Goal: Contribute content

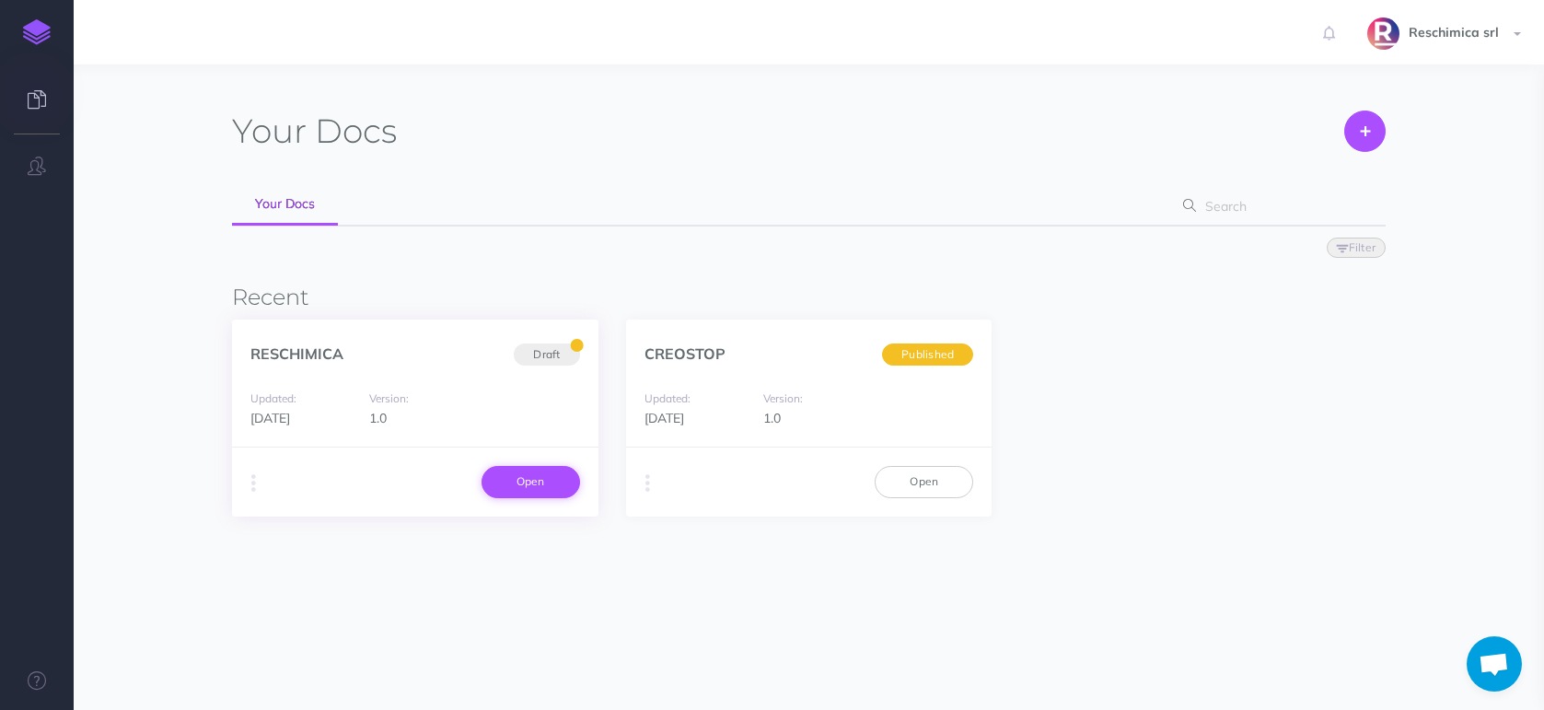
click at [505, 480] on link "Open" at bounding box center [530, 481] width 99 height 31
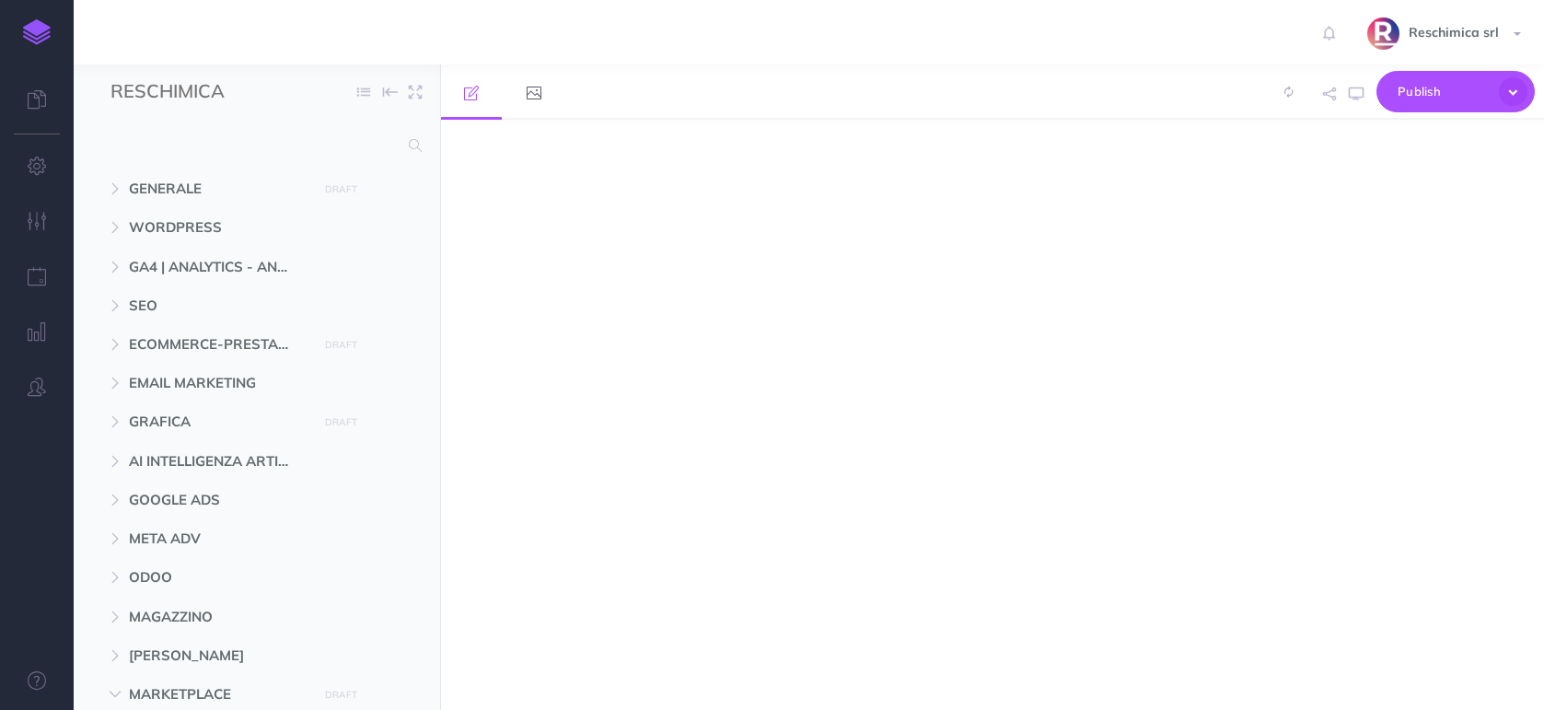
select select "null"
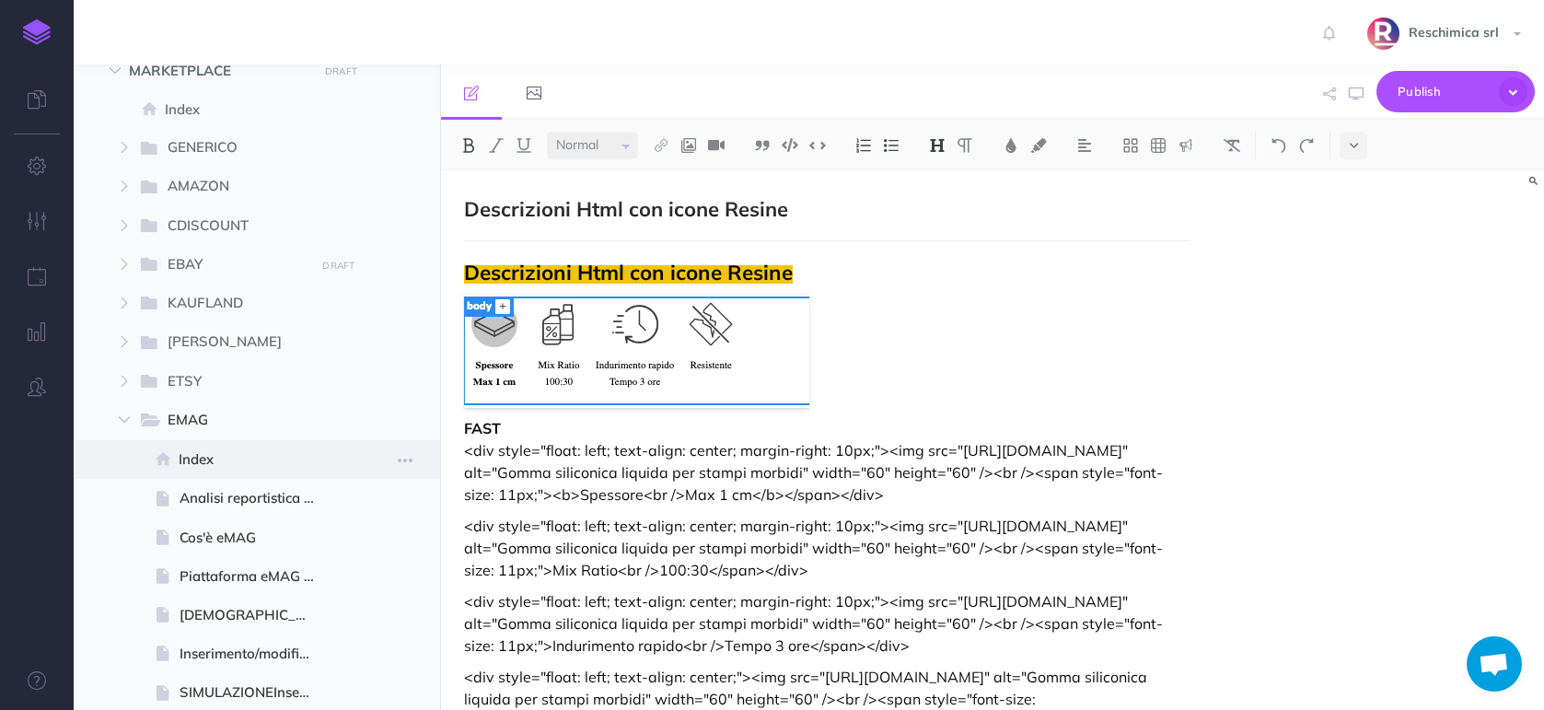
scroll to position [643, 0]
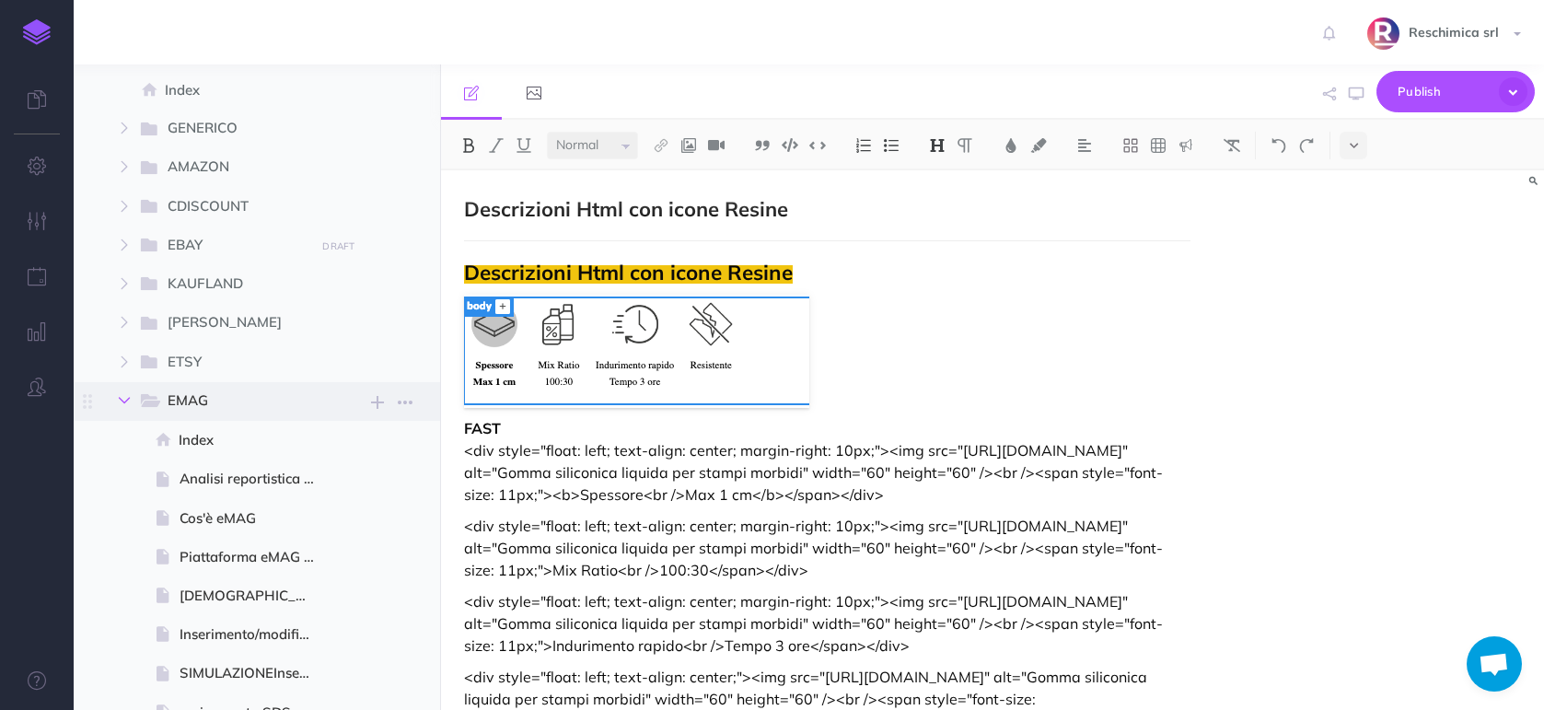
click at [116, 395] on button "button" at bounding box center [124, 400] width 33 height 22
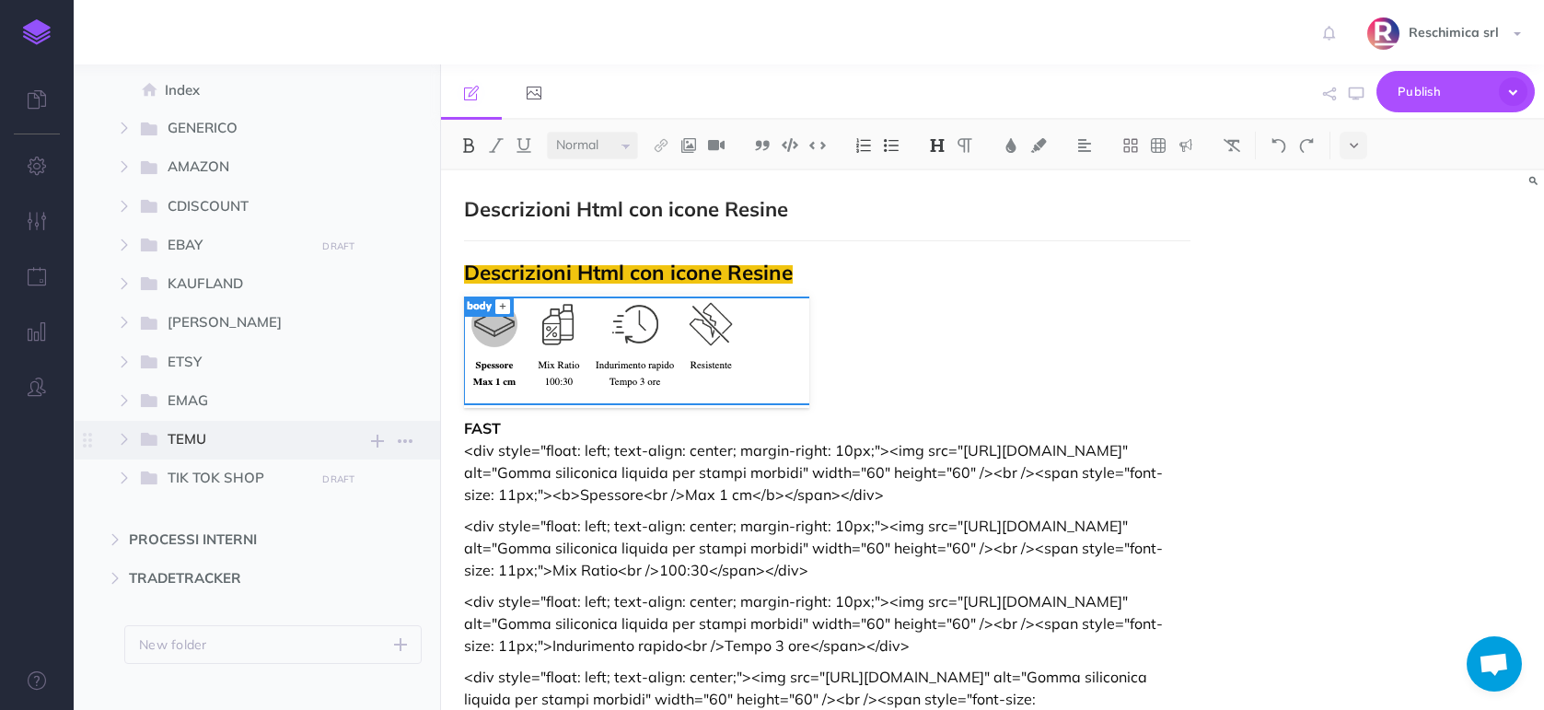
scroll to position [645, 0]
click at [185, 466] on span "TIK TOK SHOP" at bounding box center [235, 476] width 134 height 24
select select "null"
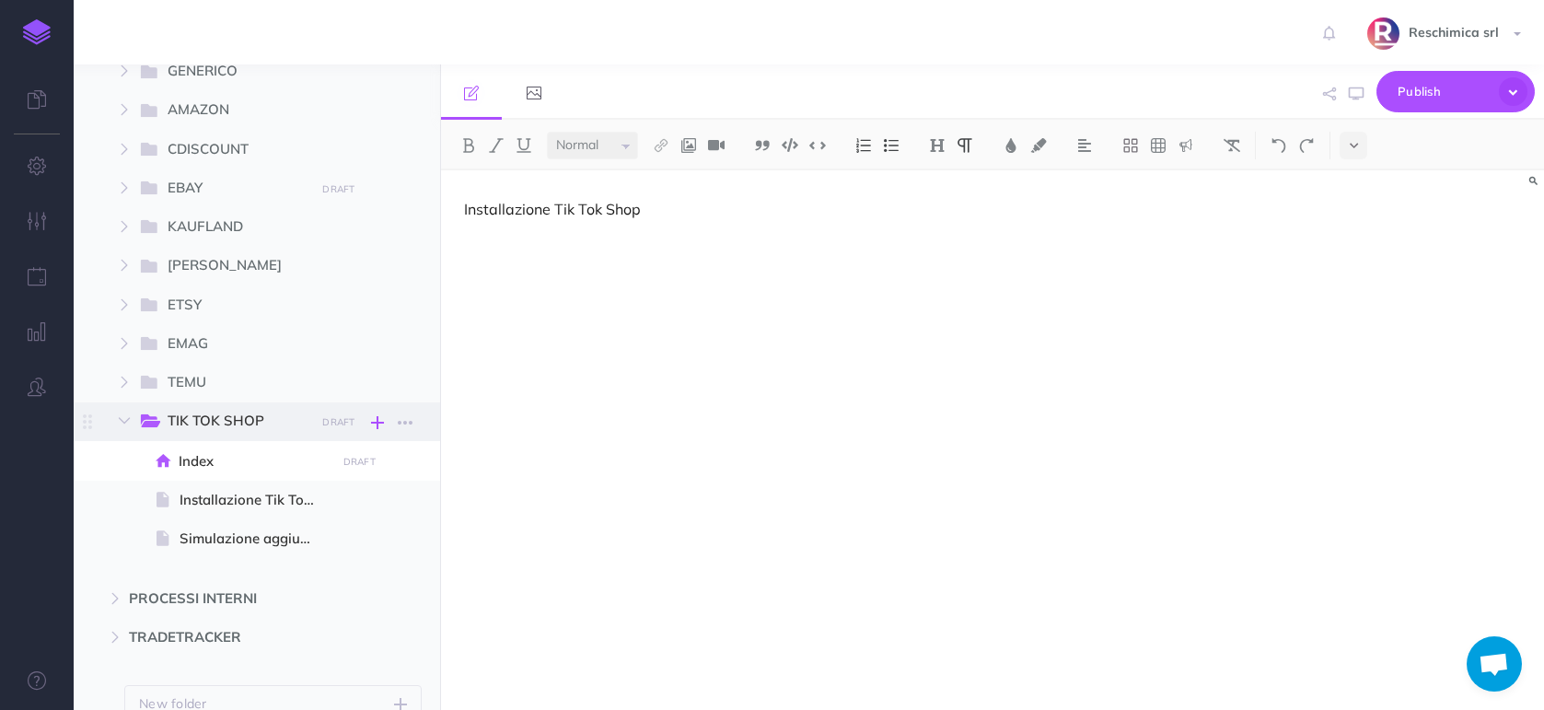
click at [379, 423] on icon "button" at bounding box center [377, 423] width 13 height 22
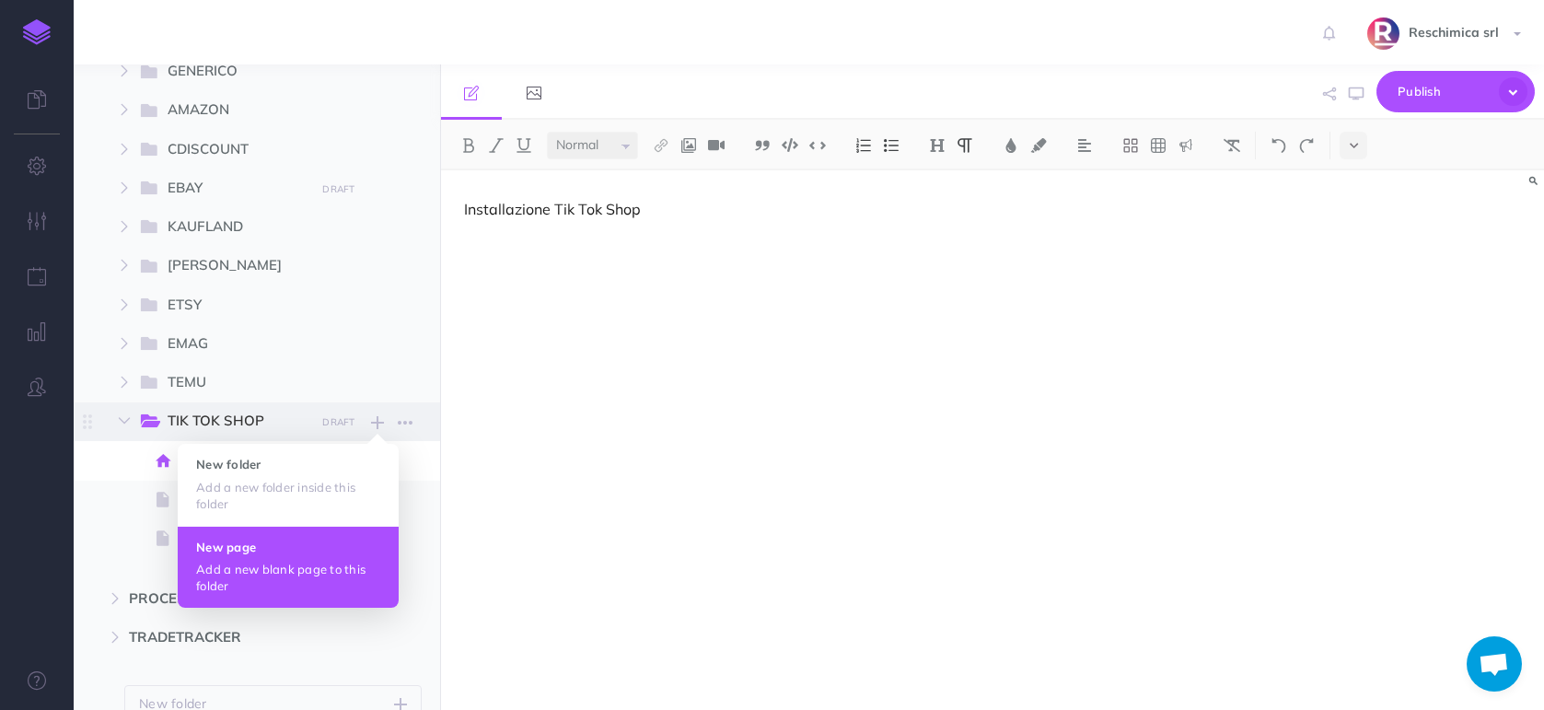
click at [291, 564] on p "Add a new blank page to this folder" at bounding box center [288, 577] width 184 height 33
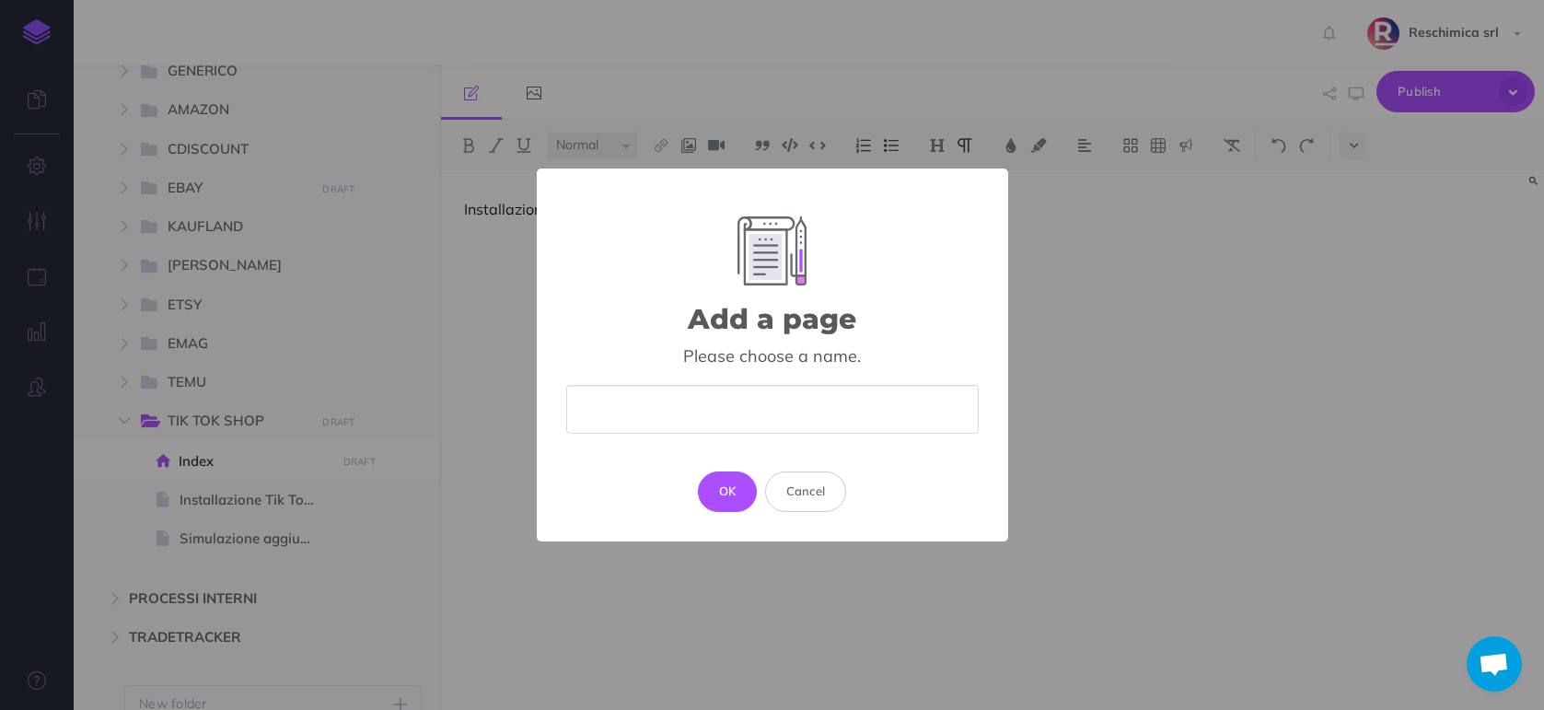
click at [641, 408] on input "text" at bounding box center [772, 409] width 412 height 49
type input "Aprirci a mercati internazionali"
click at [731, 493] on button "OK" at bounding box center [728, 491] width 60 height 41
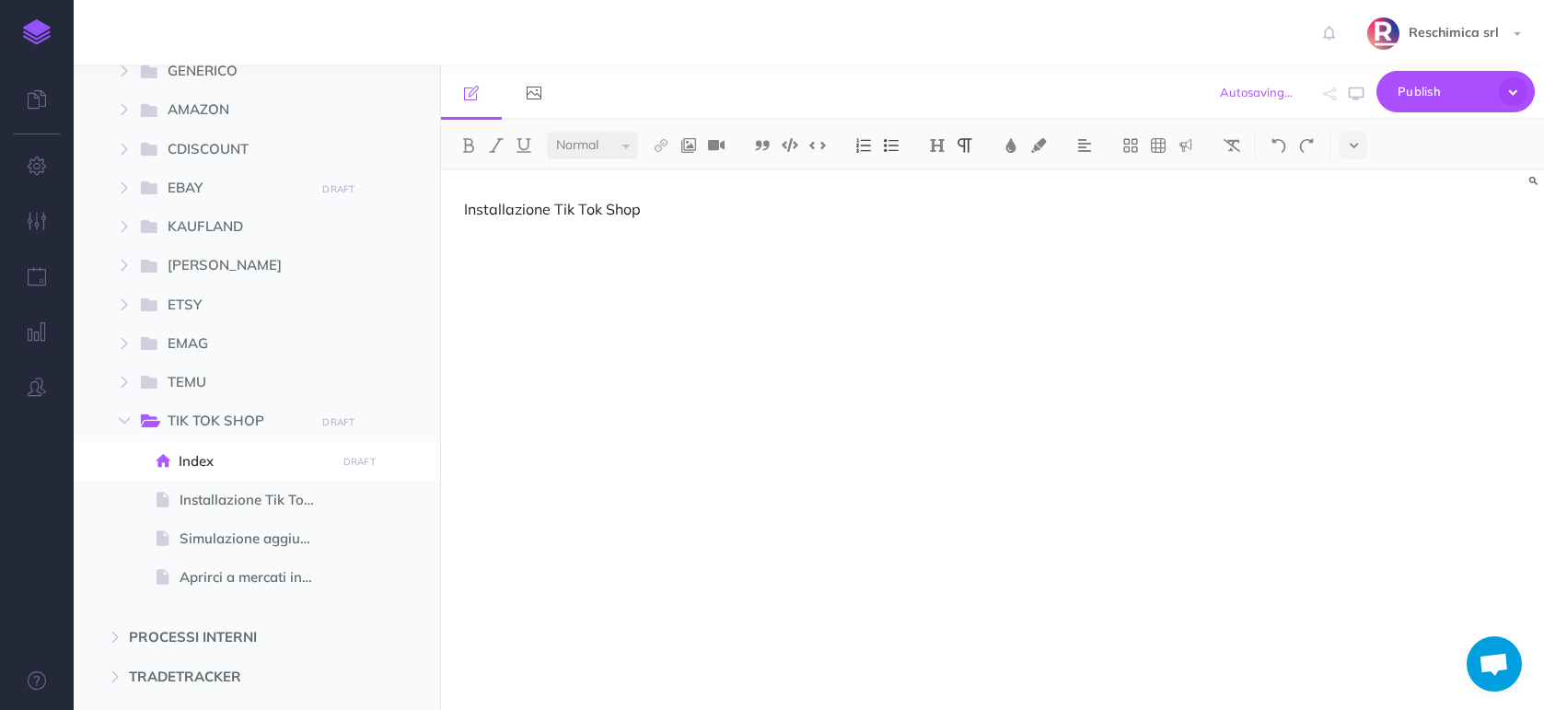
select select "null"
click at [544, 221] on div at bounding box center [826, 430] width 771 height 521
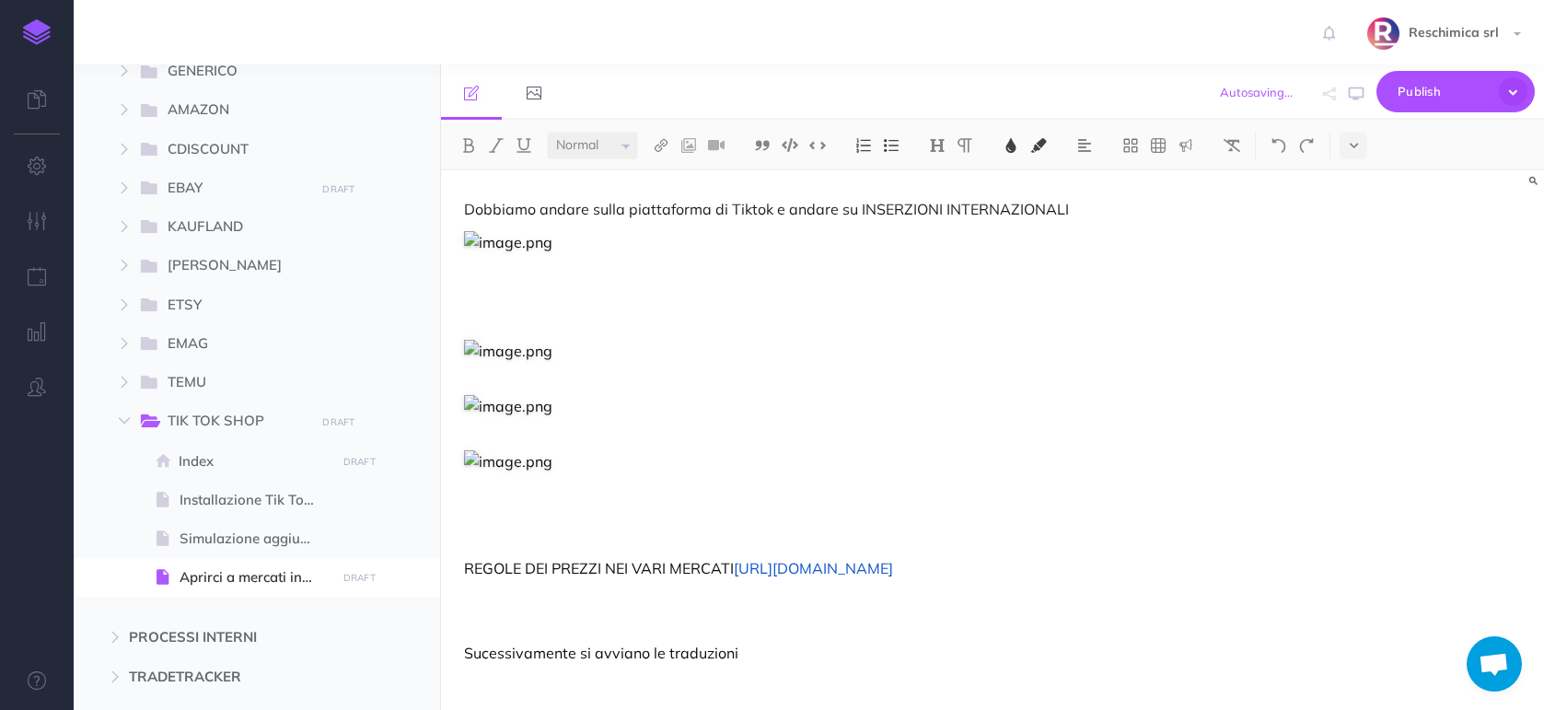
click at [463, 207] on div "Dobbiamo andare sulla piattaforma di Tiktok e andare su INSERZIONI INTERNAZIONA…" at bounding box center [826, 477] width 771 height 615
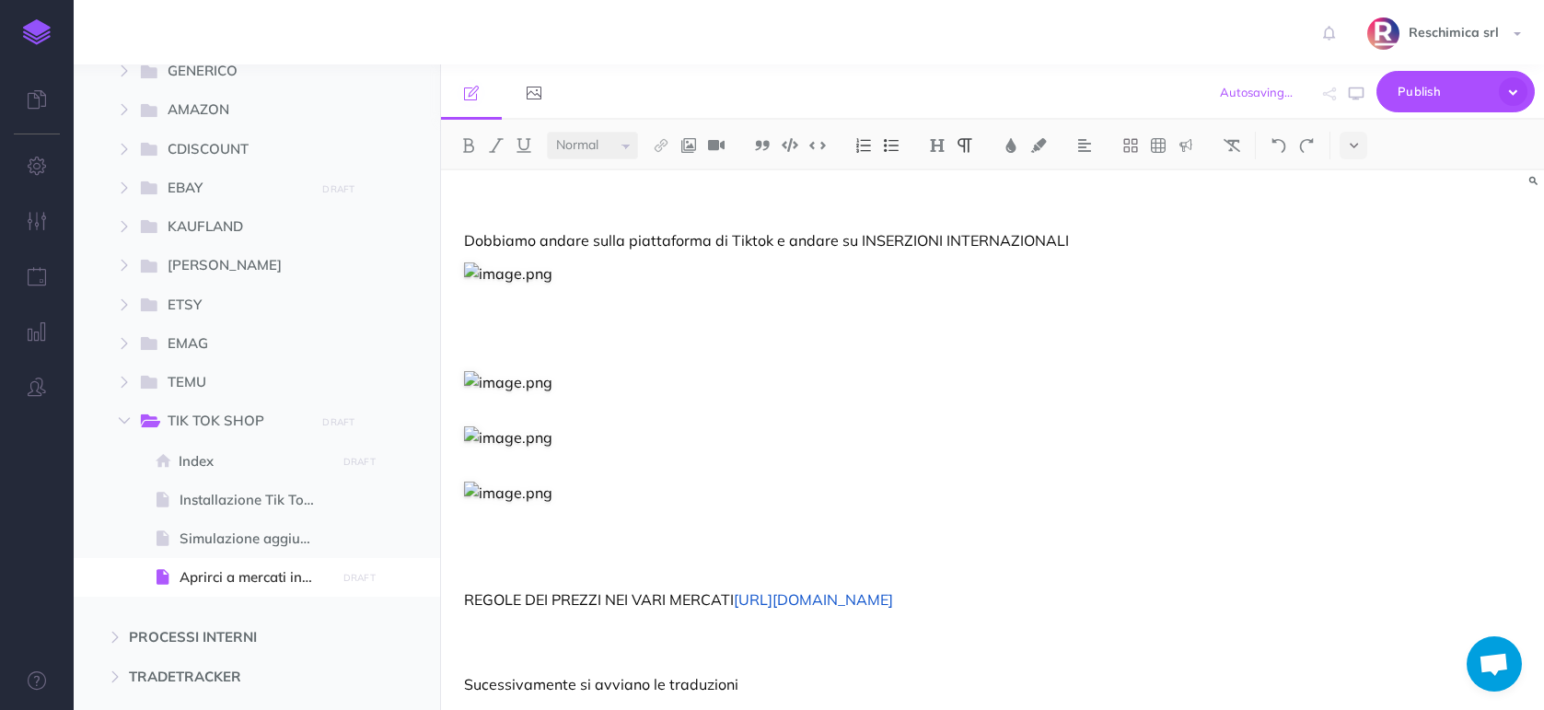
click at [497, 191] on div "Dobbiamo andare sulla piattaforma di Tiktok e andare su INSERZIONI INTERNAZIONA…" at bounding box center [826, 493] width 771 height 646
drag, startPoint x: 766, startPoint y: 202, endPoint x: 454, endPoint y: 207, distance: 312.1
click at [440, 208] on div "RESCHIMICA Collapse all Expand all Expand to root folders GENERALE DRAFT Publis…" at bounding box center [809, 386] width 1470 height 645
click at [937, 150] on img at bounding box center [937, 145] width 17 height 15
click at [942, 202] on button "H2" at bounding box center [937, 205] width 28 height 28
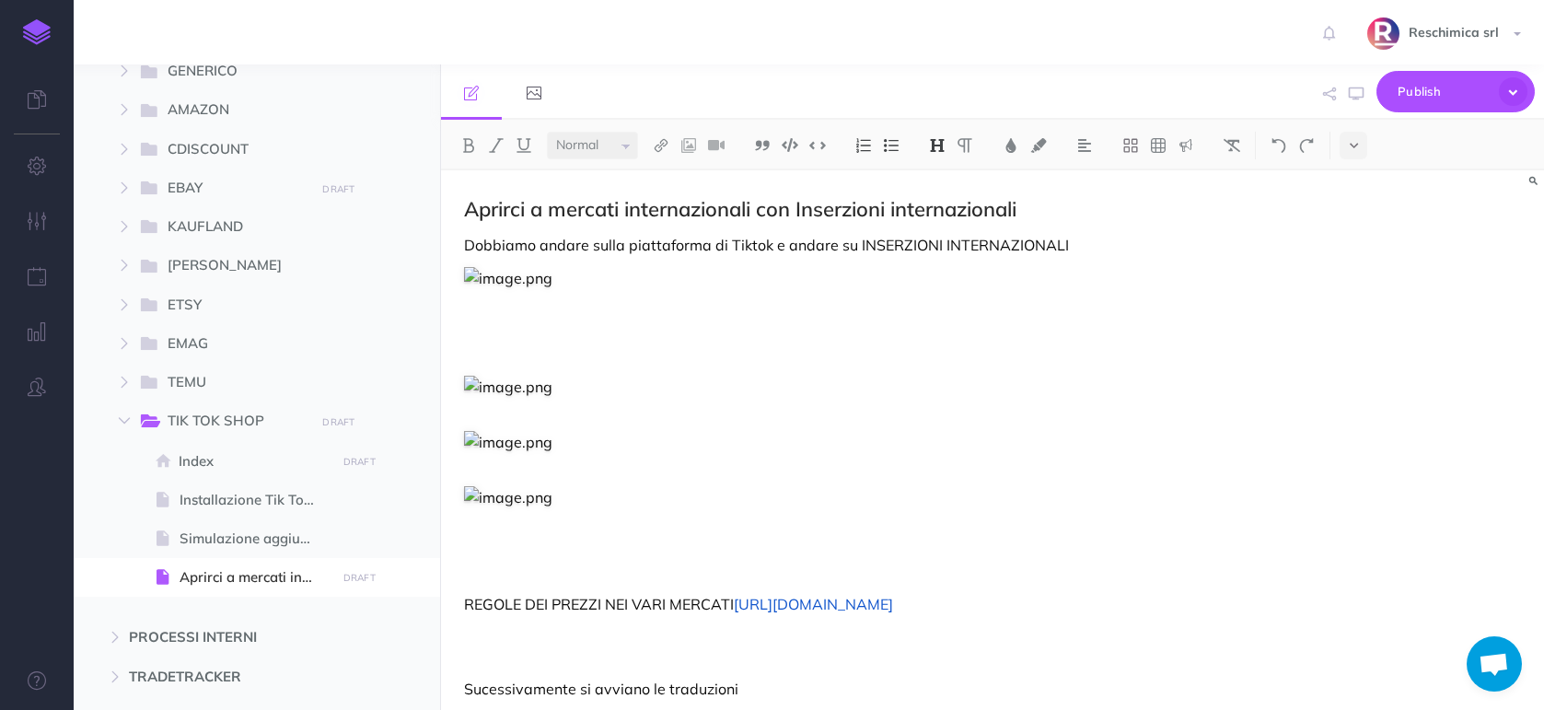
click at [1058, 210] on h2 "Aprirci a mercati internazionali con Inserzioni internazionali" at bounding box center [826, 209] width 725 height 22
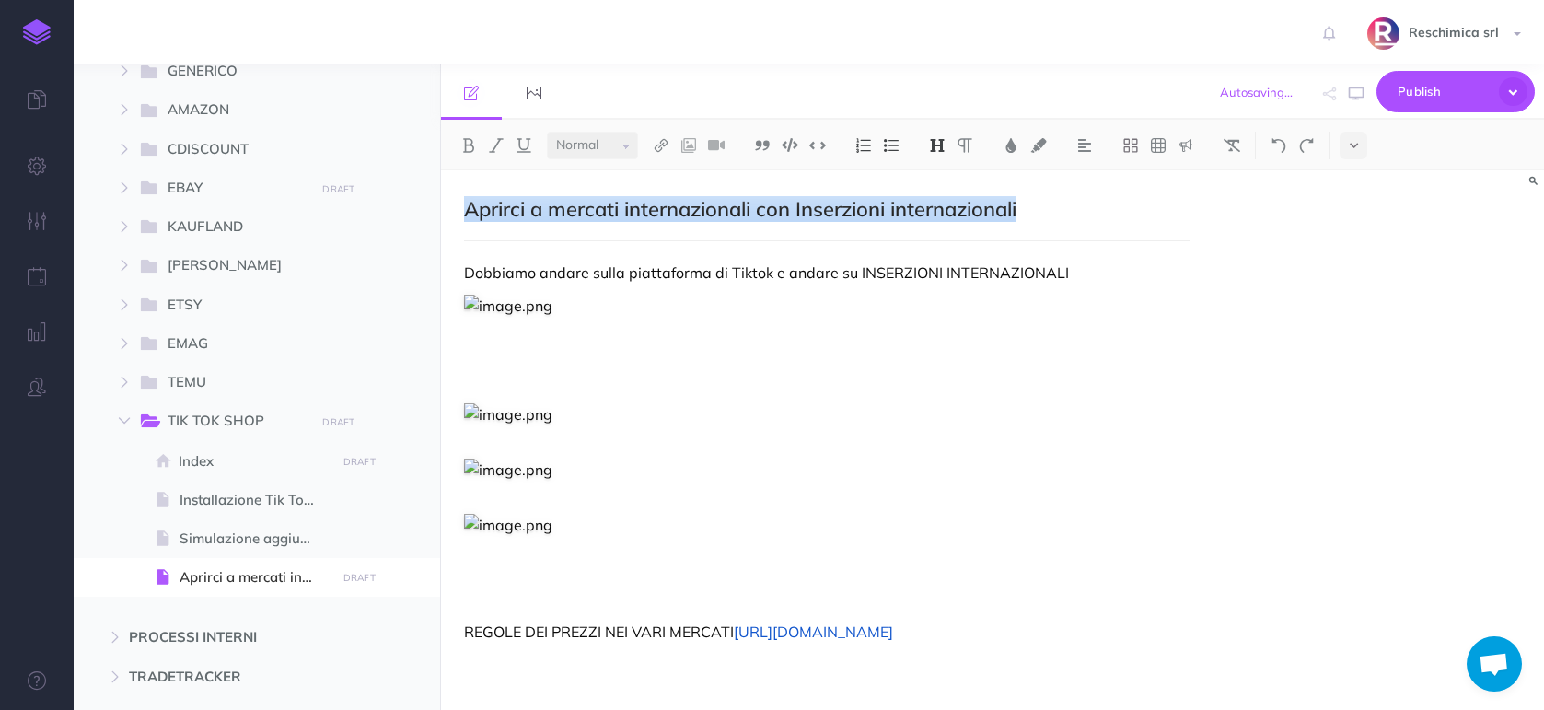
drag, startPoint x: 1034, startPoint y: 208, endPoint x: 467, endPoint y: 203, distance: 567.1
click at [467, 203] on h2 "Aprirci a mercati internazionali con Inserzioni internazionali" at bounding box center [826, 209] width 725 height 22
click at [939, 145] on img at bounding box center [937, 145] width 17 height 15
click at [937, 229] on button "H3" at bounding box center [937, 233] width 28 height 28
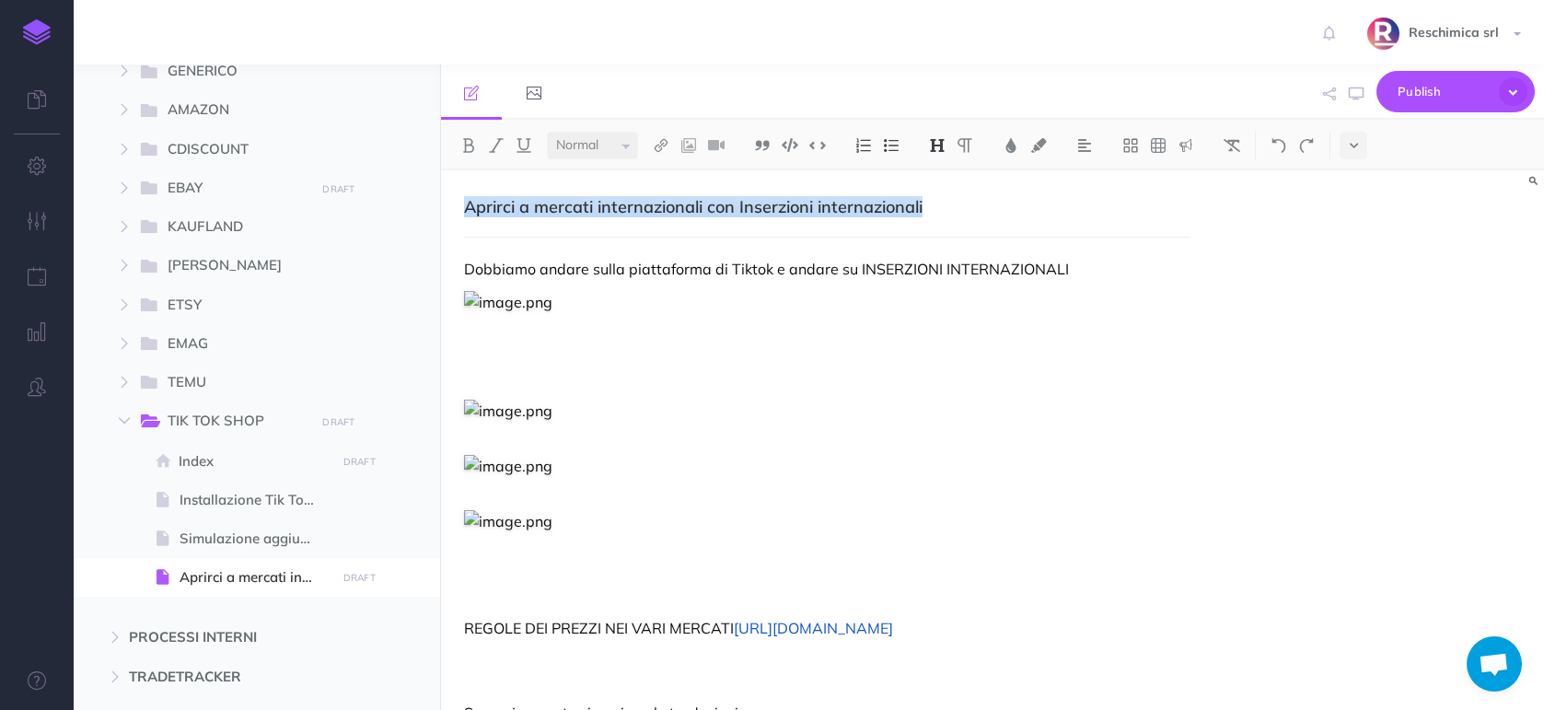
click at [936, 148] on img at bounding box center [937, 145] width 17 height 15
click at [941, 170] on button "H1" at bounding box center [937, 178] width 28 height 28
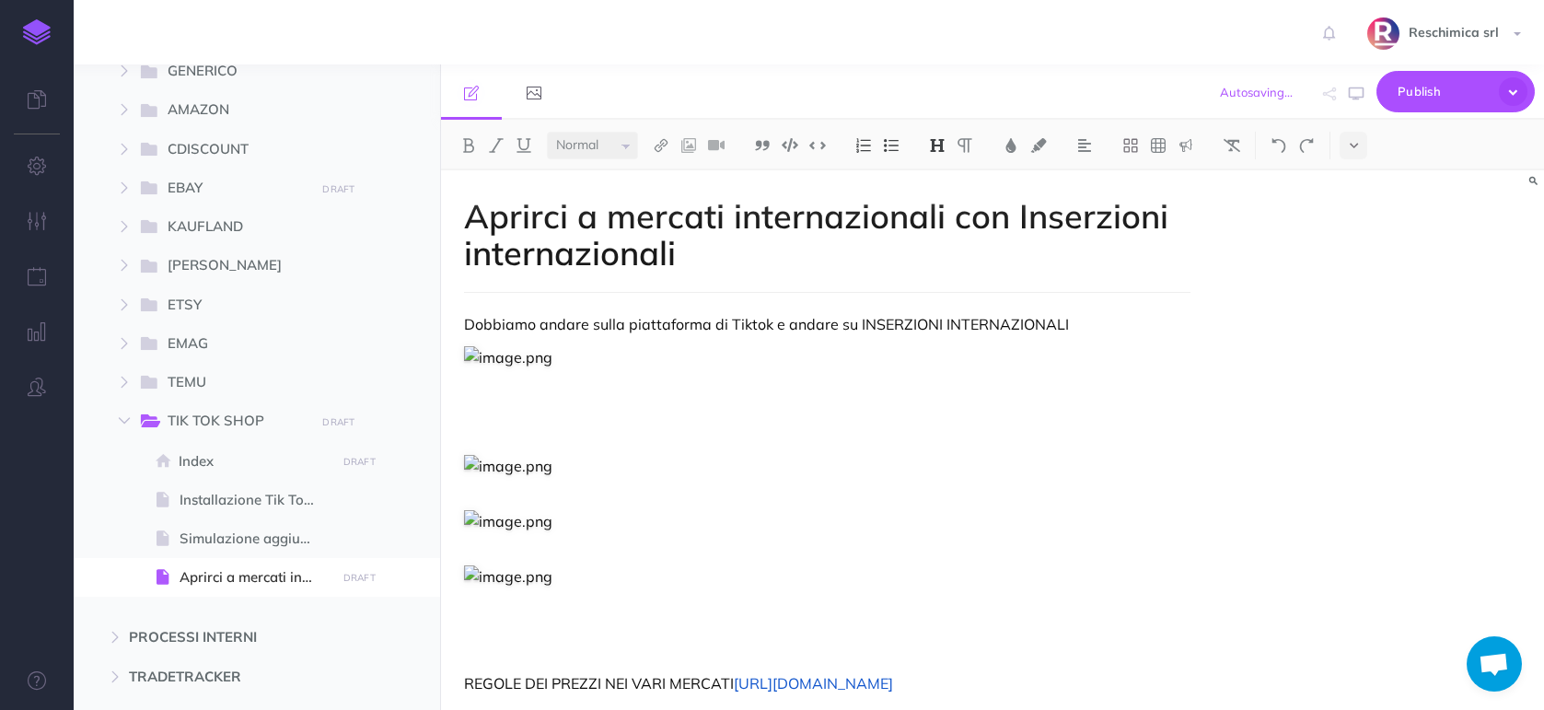
click at [937, 146] on img at bounding box center [937, 145] width 17 height 15
click at [937, 200] on button "H2" at bounding box center [937, 205] width 28 height 28
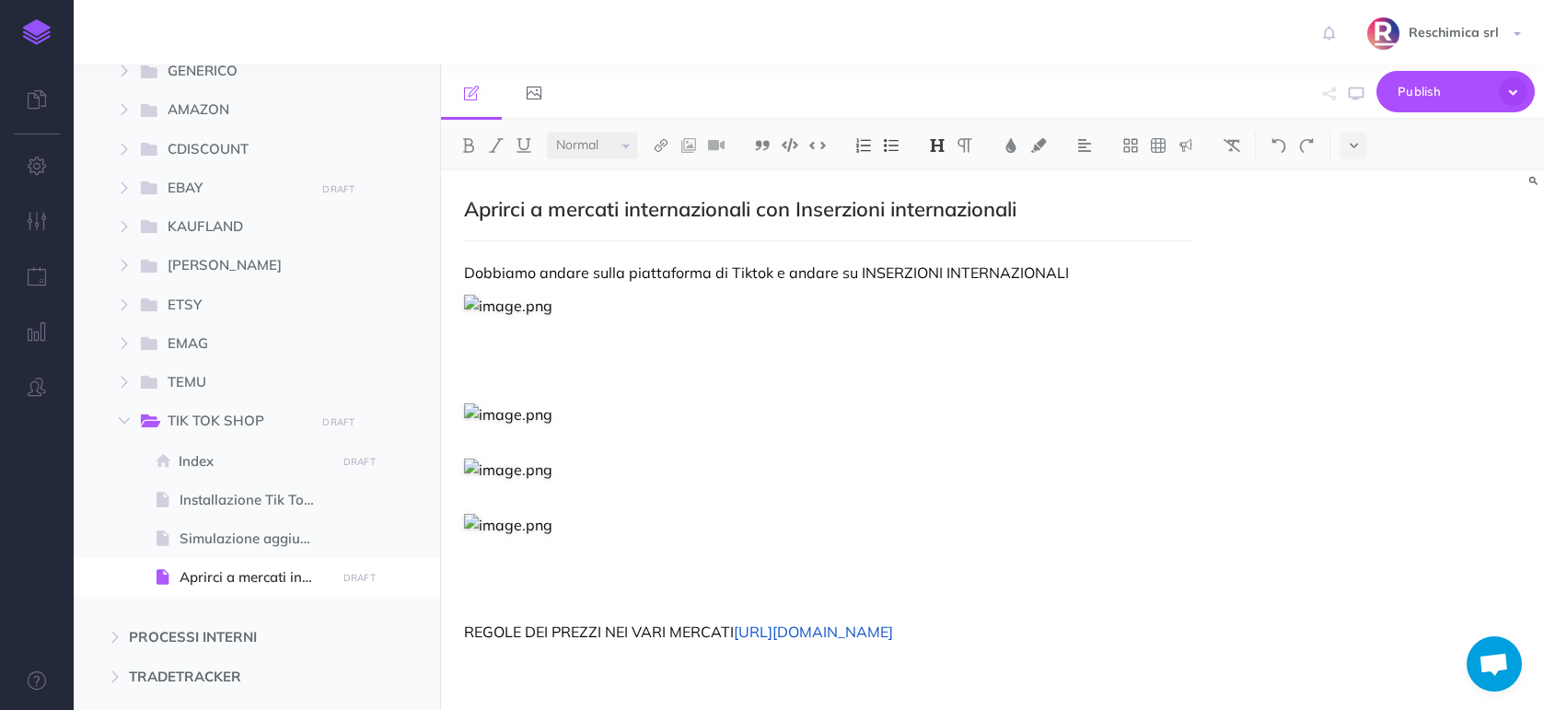
click at [1166, 279] on p "Dobbiamo andare sulla piattaforma di Tiktok e andare su INSERZIONI INTERNAZIONA…" at bounding box center [826, 272] width 725 height 22
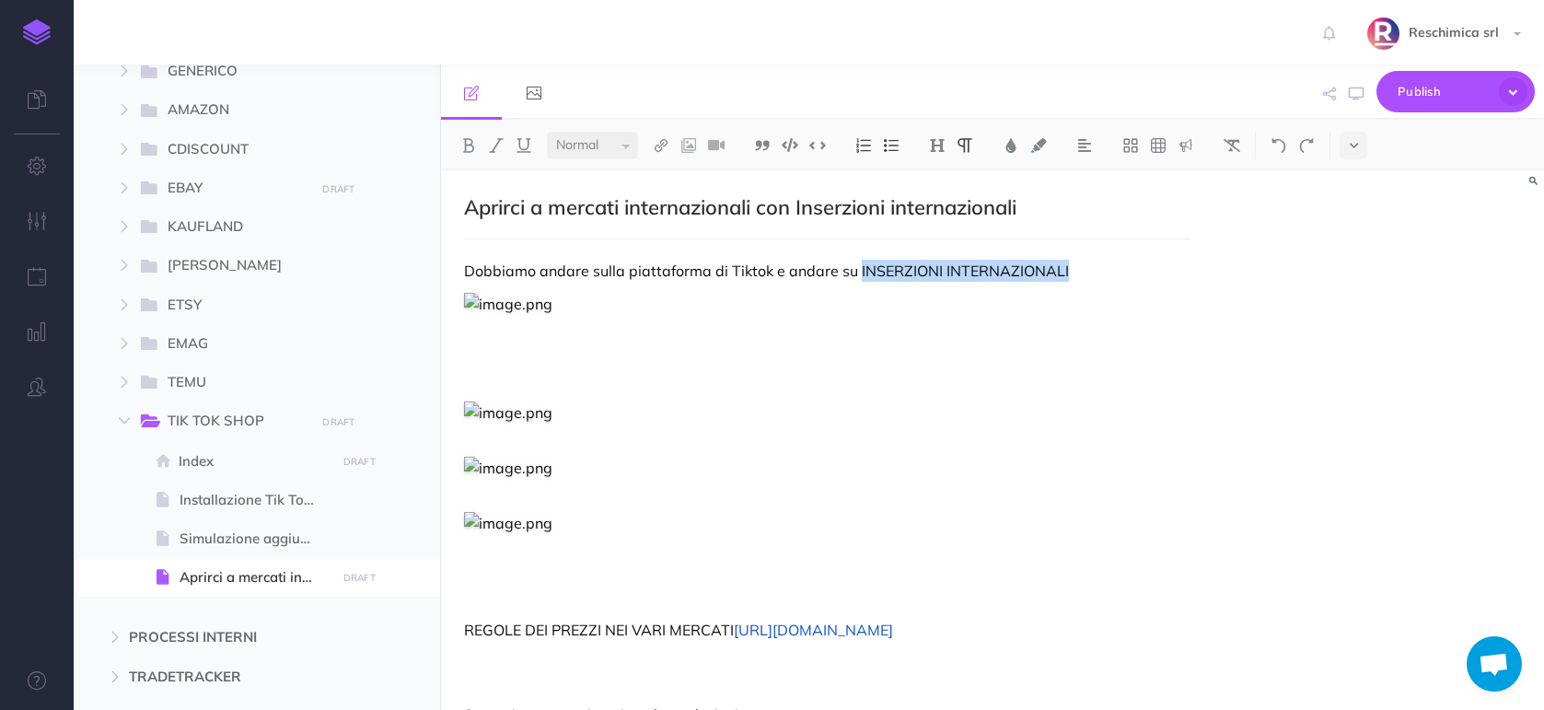
drag, startPoint x: 854, startPoint y: 273, endPoint x: 1092, endPoint y: 273, distance: 237.5
click at [1092, 273] on p "Dobbiamo andare sulla piattaforma di Tiktok e andare su INSERZIONI INTERNAZIONA…" at bounding box center [826, 271] width 725 height 22
click at [1041, 145] on img at bounding box center [1038, 145] width 17 height 15
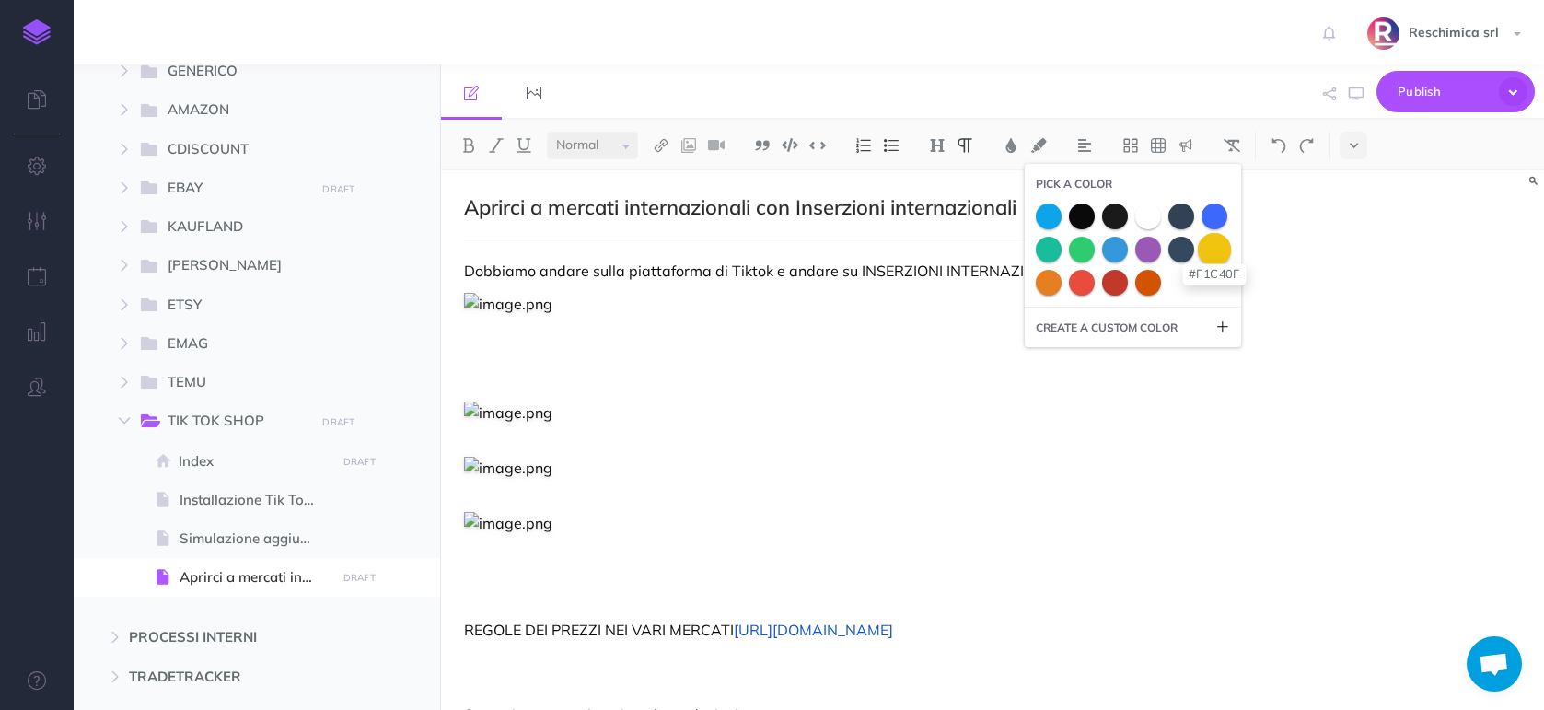
click at [1228, 250] on span at bounding box center [1214, 248] width 33 height 33
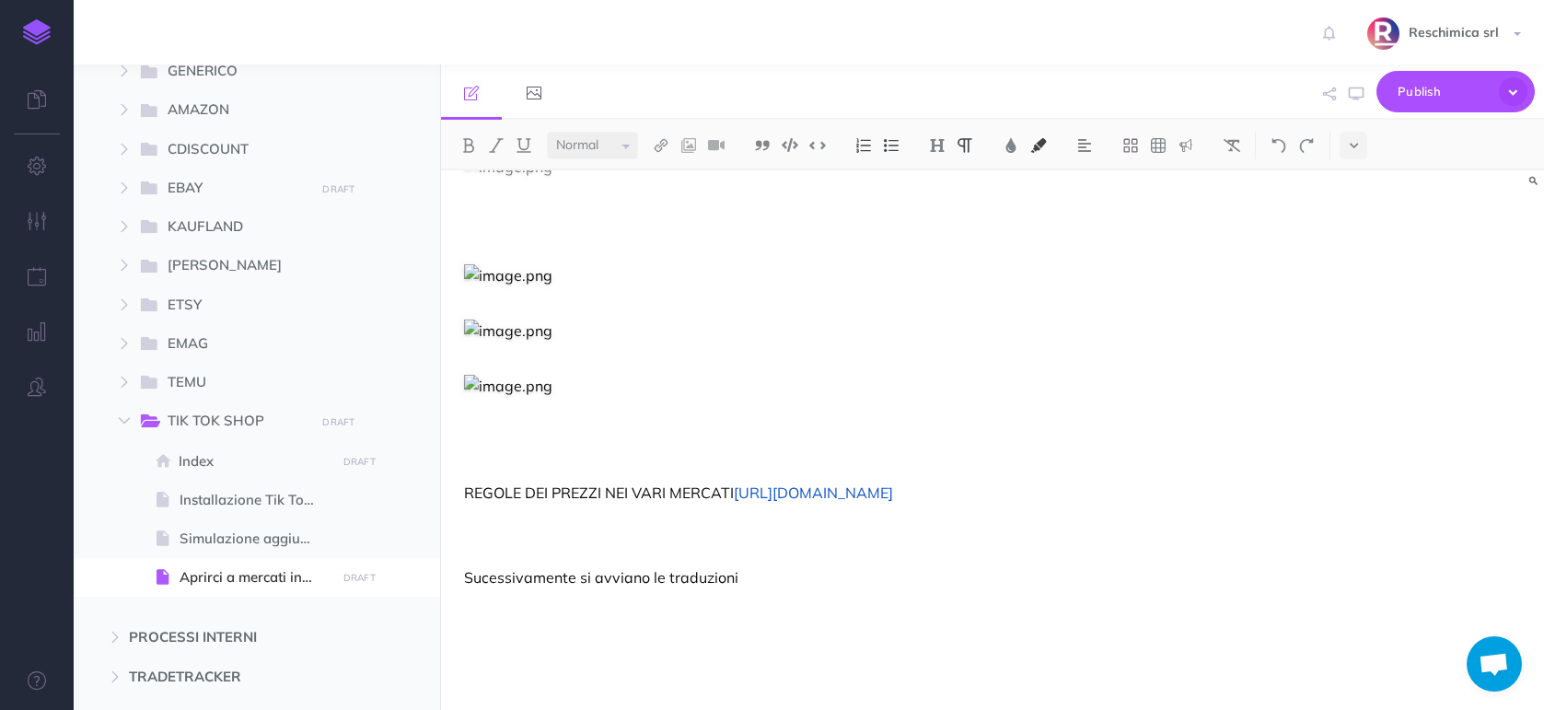
scroll to position [960, 0]
click at [758, 576] on p "Sucessivamente si avviano le traduzioni" at bounding box center [826, 577] width 725 height 22
click at [1423, 86] on span "Publish" at bounding box center [1444, 91] width 92 height 29
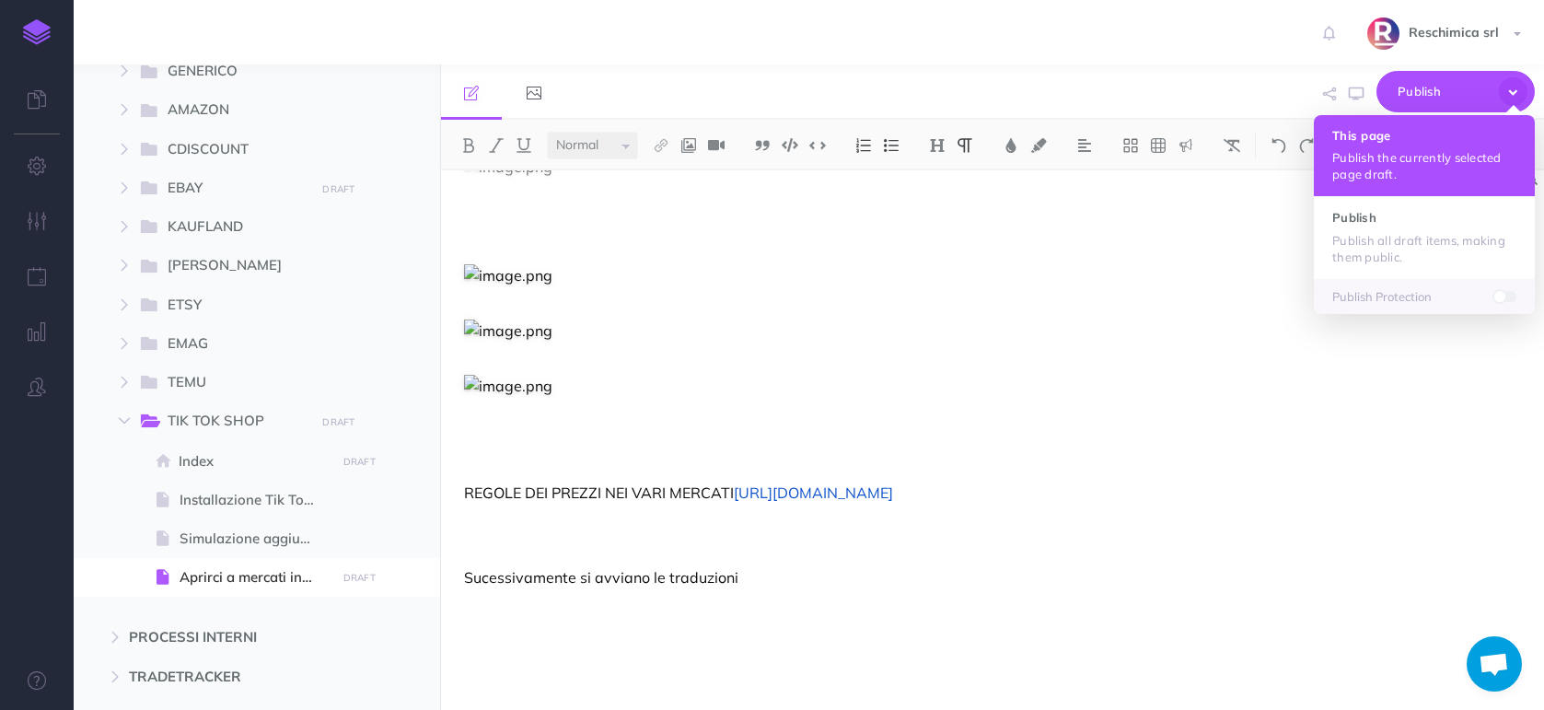
click at [1378, 157] on p "Publish the currently selected page draft." at bounding box center [1424, 165] width 184 height 33
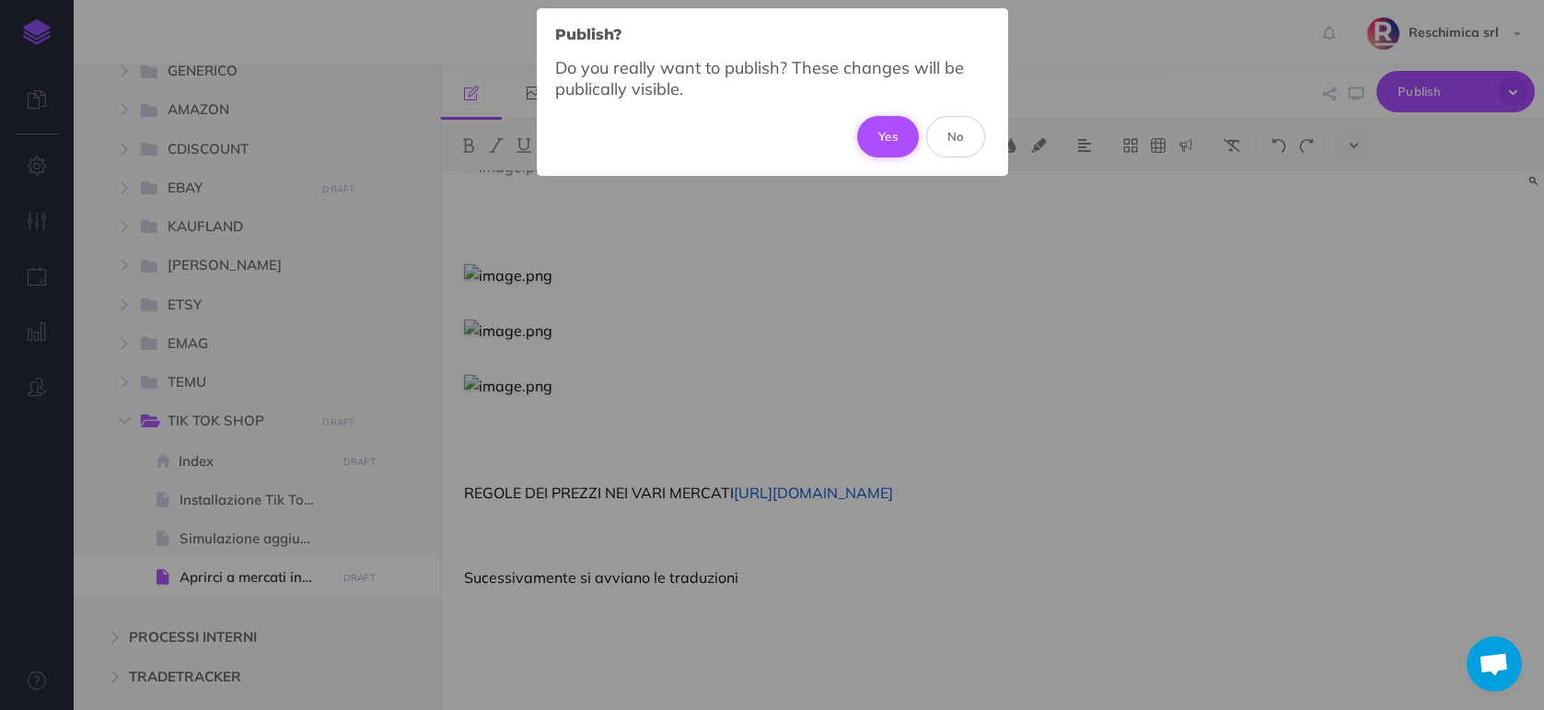
click at [876, 132] on button "Yes" at bounding box center [888, 136] width 62 height 41
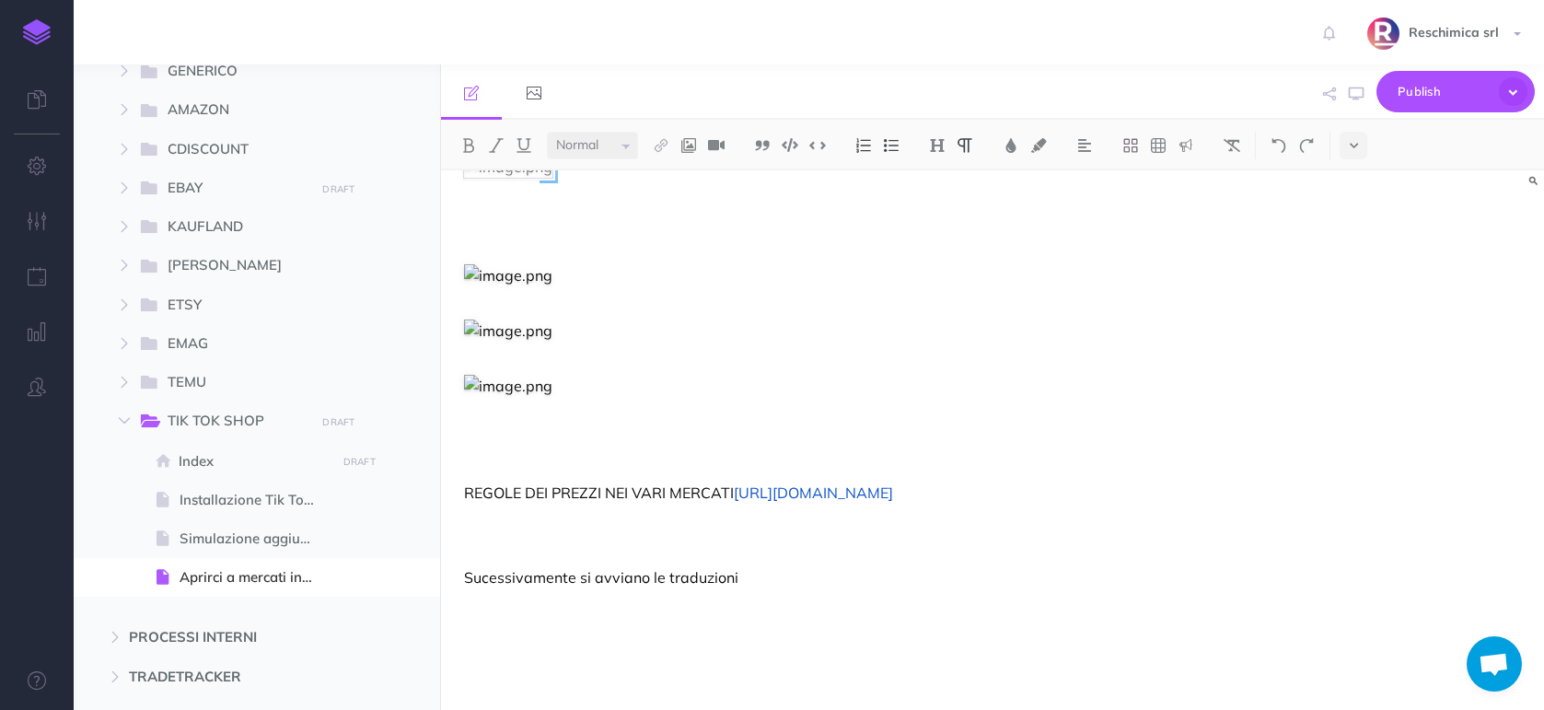
scroll to position [0, 0]
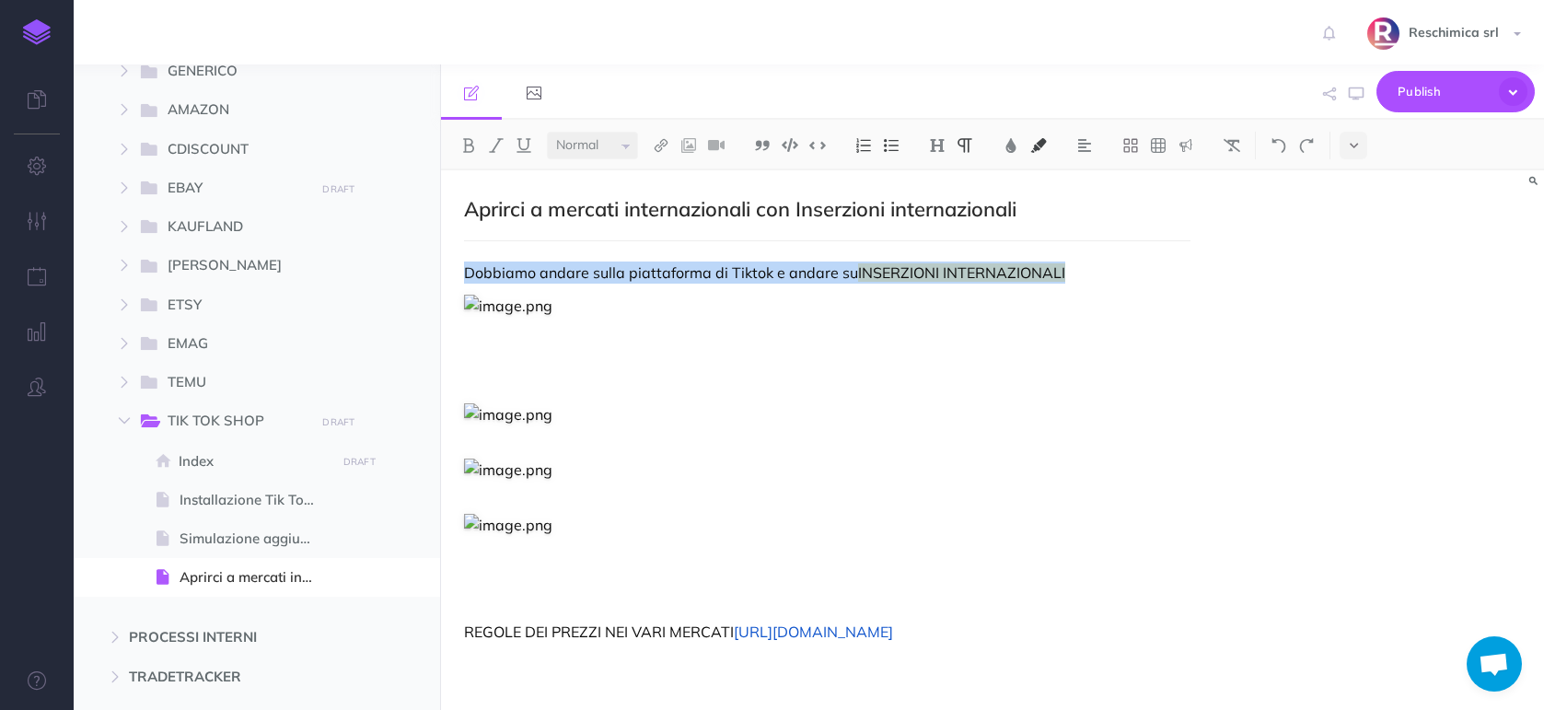
drag, startPoint x: 464, startPoint y: 273, endPoint x: 1084, endPoint y: 270, distance: 619.6
click at [1084, 270] on p "Dobbiamo andare sulla piattaforma di Tiktok e andare su INSERZIONI INTERNAZIONA…" at bounding box center [826, 272] width 725 height 22
copy p "Dobbiamo andare sulla piattaforma di Tiktok e andare su INSERZIONI INTERNAZIONA…"
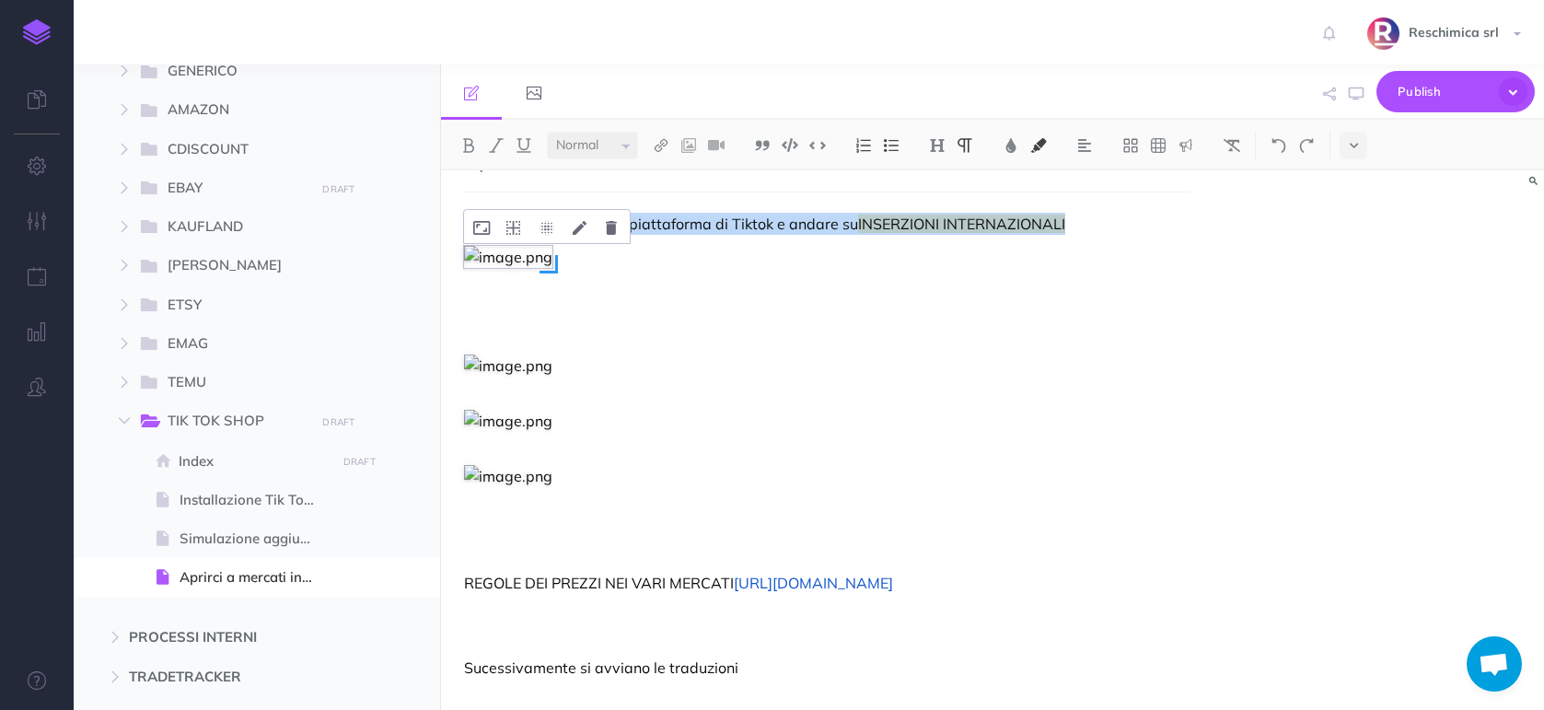
scroll to position [54, 0]
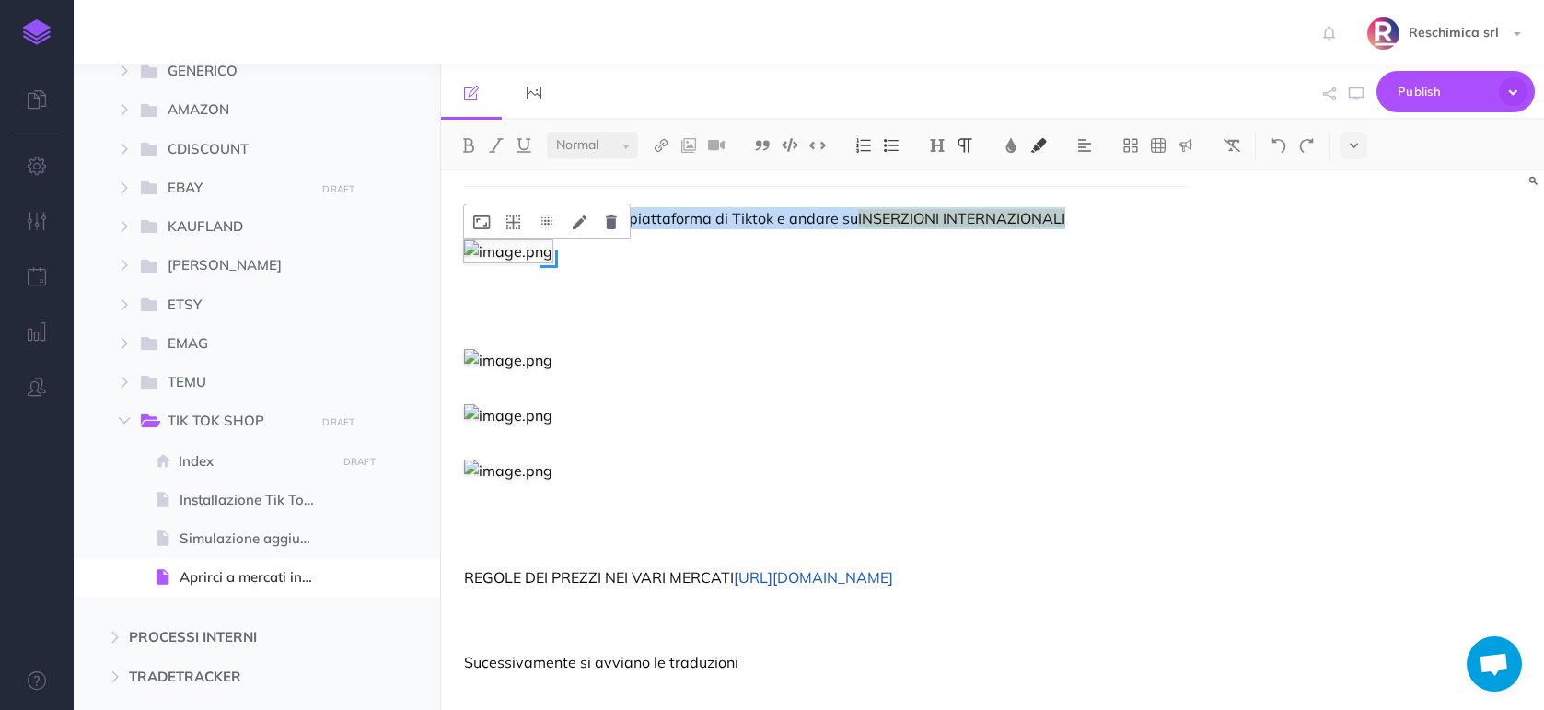
click at [552, 262] on img at bounding box center [508, 251] width 88 height 22
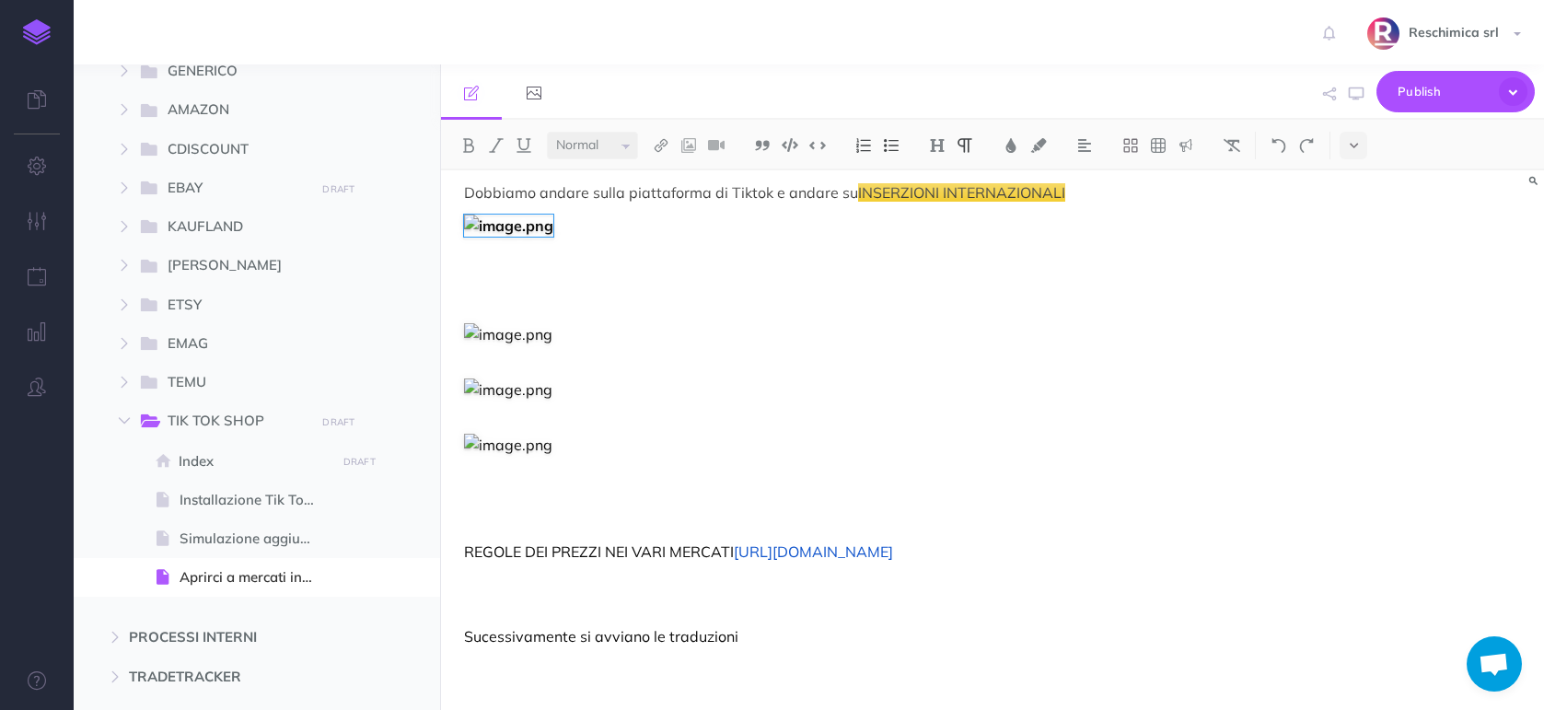
scroll to position [0, 0]
